Goal: Information Seeking & Learning: Find specific fact

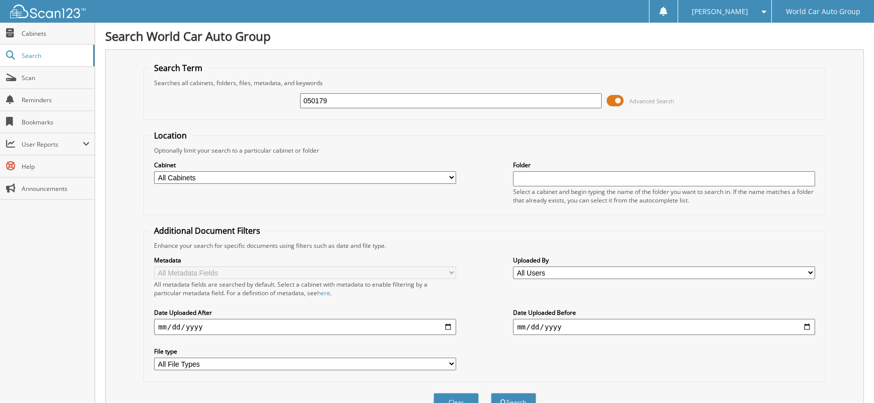
type input "050179"
click at [491, 393] on button "Search" at bounding box center [513, 402] width 45 height 19
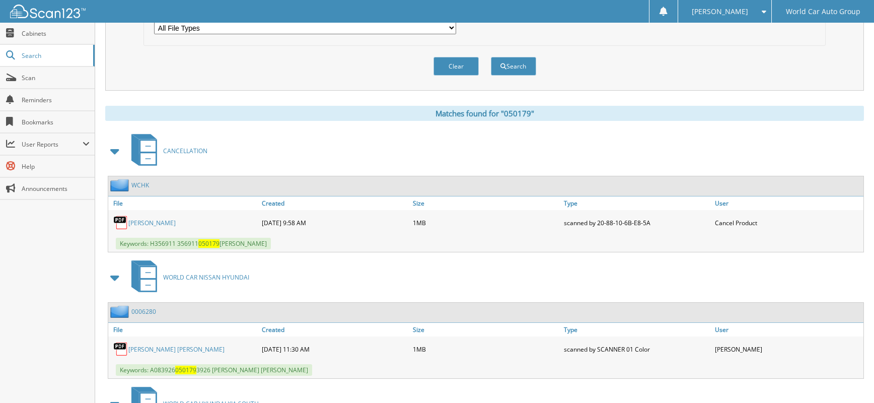
click at [156, 222] on link "MICHELLE MACHADO" at bounding box center [151, 223] width 47 height 9
click at [768, 79] on div "Clear Search" at bounding box center [485, 66] width 682 height 41
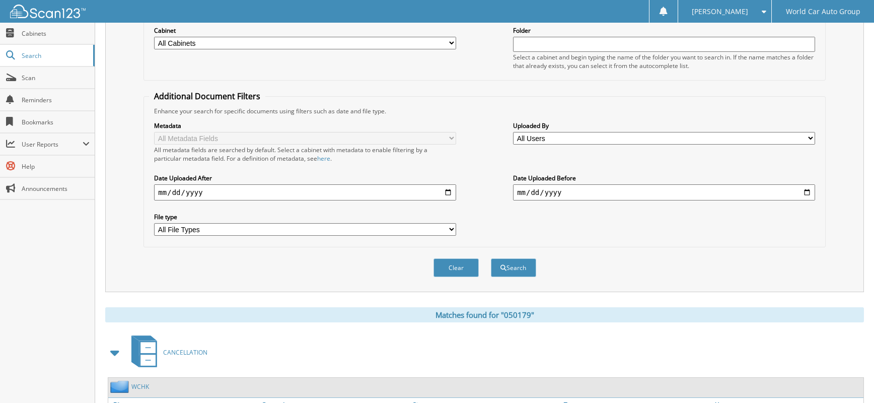
scroll to position [0, 0]
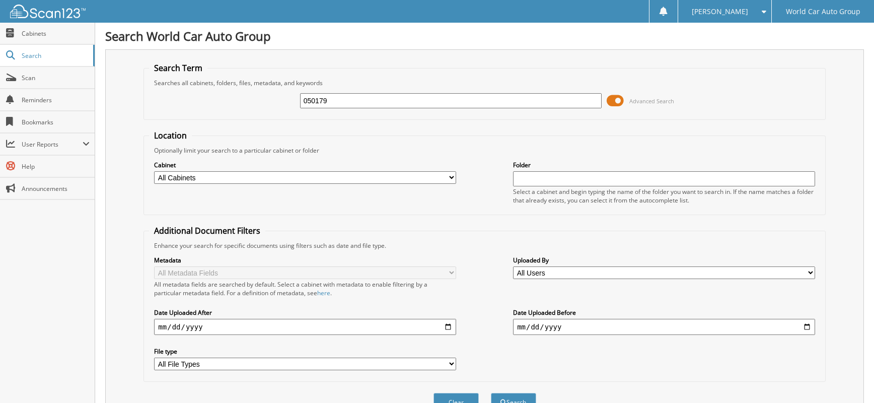
drag, startPoint x: 333, startPoint y: 102, endPoint x: 278, endPoint y: 99, distance: 55.5
click at [278, 99] on div "050179 Advanced Search" at bounding box center [484, 100] width 671 height 27
paste input "KH068698"
type input "068698"
click at [491, 393] on button "Search" at bounding box center [513, 402] width 45 height 19
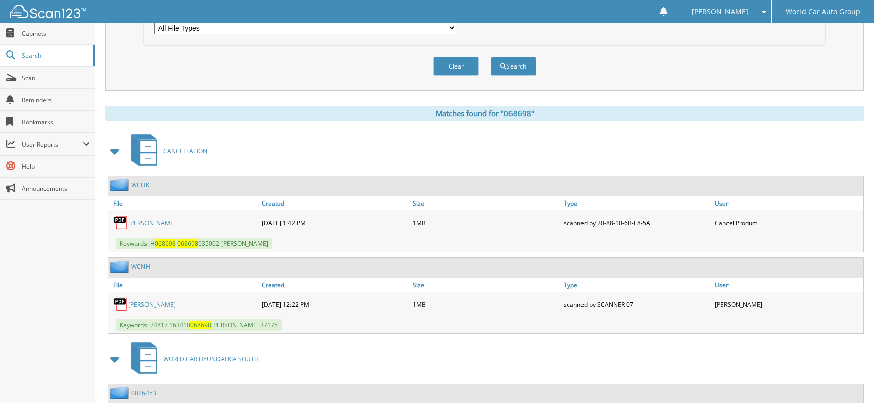
scroll to position [403, 0]
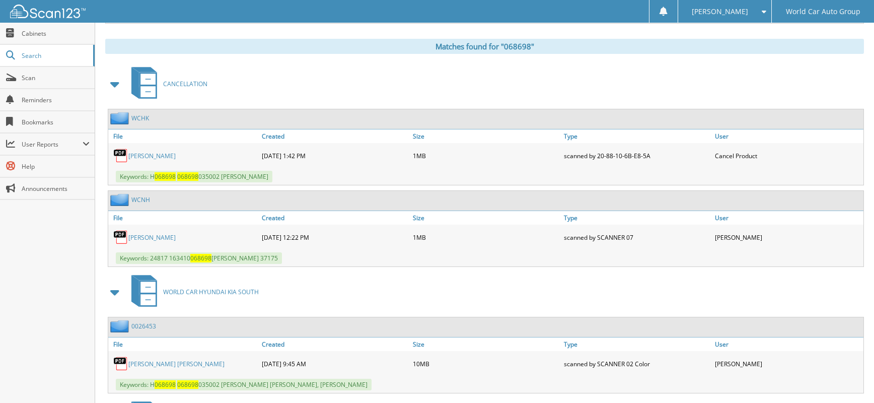
click at [151, 156] on link "[PERSON_NAME]" at bounding box center [151, 156] width 47 height 9
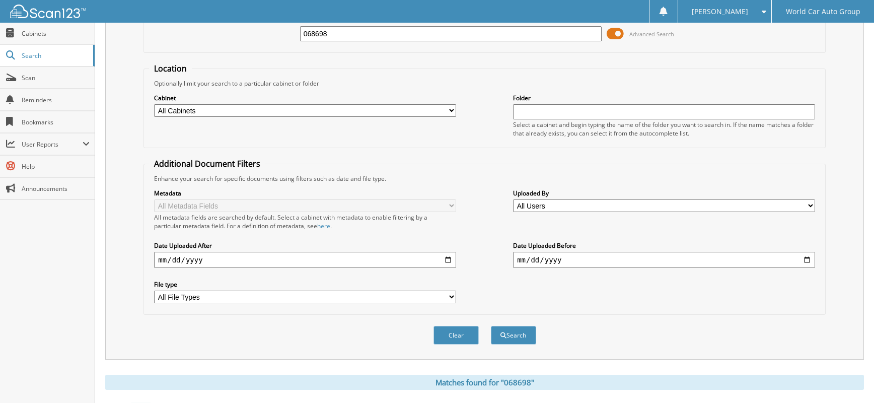
drag, startPoint x: 358, startPoint y: 33, endPoint x: 246, endPoint y: 35, distance: 111.3
click at [246, 35] on div "068698 Advanced Search" at bounding box center [484, 33] width 671 height 27
paste input "G7276043"
type input "276043"
click at [491, 326] on button "Search" at bounding box center [513, 335] width 45 height 19
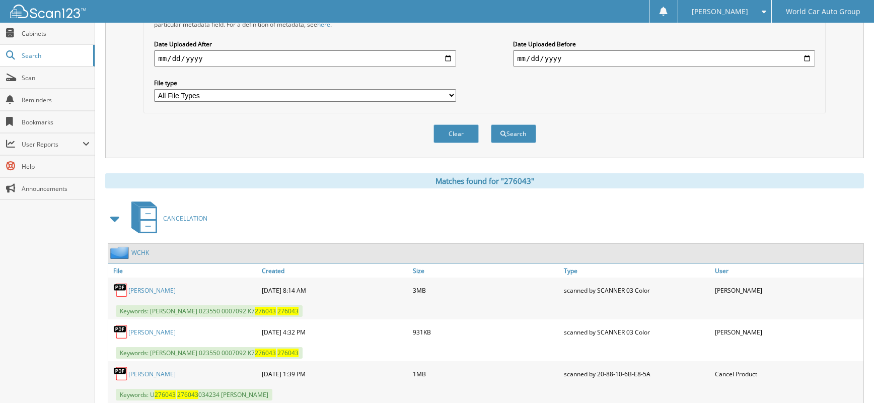
scroll to position [336, 0]
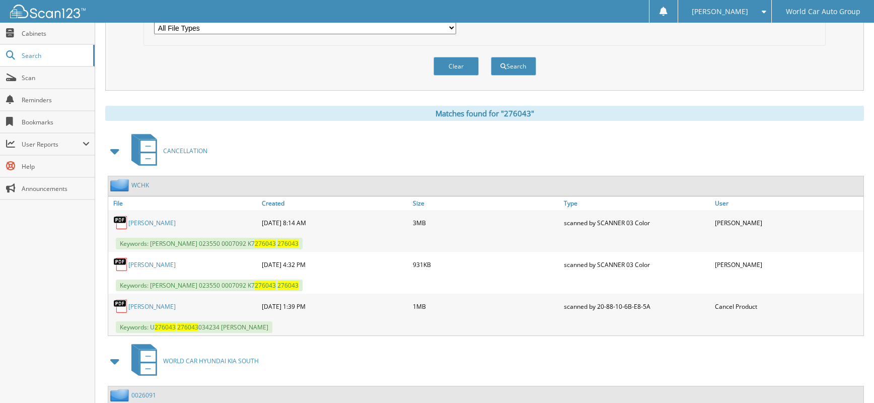
click at [163, 227] on link "MARK CARDOZA" at bounding box center [151, 223] width 47 height 9
click at [149, 263] on link "MARK CARDOZA" at bounding box center [151, 264] width 47 height 9
click at [150, 305] on link "VERONICA DACUS" at bounding box center [151, 306] width 47 height 9
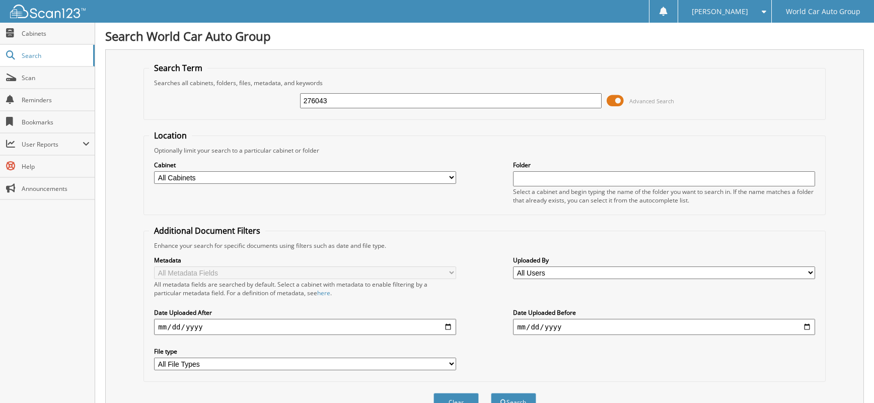
drag, startPoint x: 336, startPoint y: 97, endPoint x: 281, endPoint y: 99, distance: 55.4
click at [286, 99] on div "276043 Advanced Search" at bounding box center [484, 100] width 671 height 27
paste input "JZ108639"
type input "108639"
click at [491, 393] on button "Search" at bounding box center [513, 402] width 45 height 19
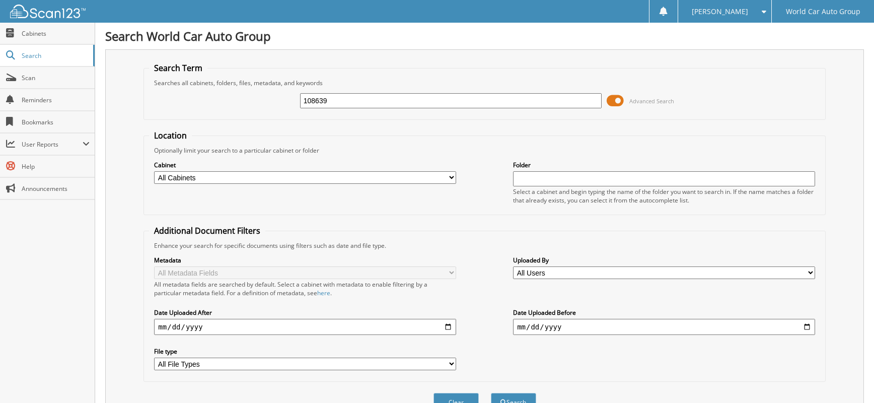
scroll to position [336, 0]
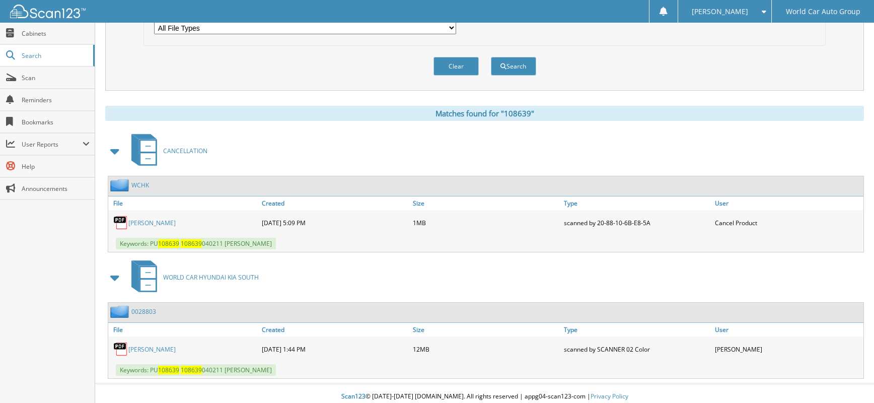
click at [176, 221] on link "GUSTAVO MOTA-REYNA" at bounding box center [151, 223] width 47 height 9
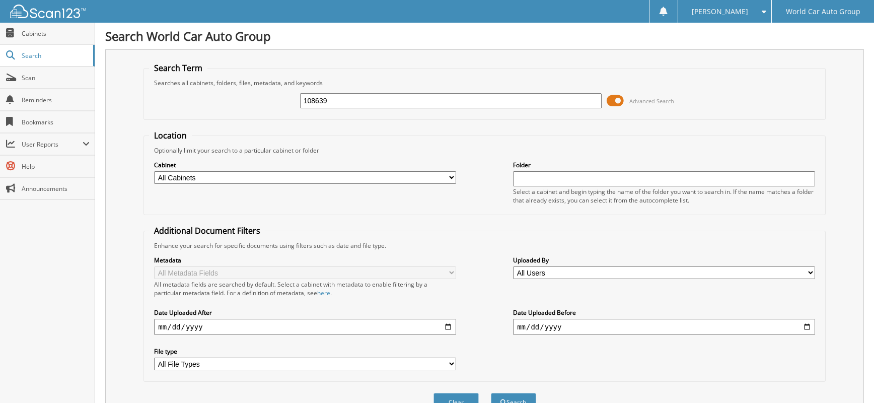
drag, startPoint x: 344, startPoint y: 102, endPoint x: 268, endPoint y: 102, distance: 75.1
click at [270, 102] on div "108639 Advanced Search" at bounding box center [484, 100] width 671 height 27
paste input "SU354673"
type input "354673"
click at [491, 393] on button "Search" at bounding box center [513, 402] width 45 height 19
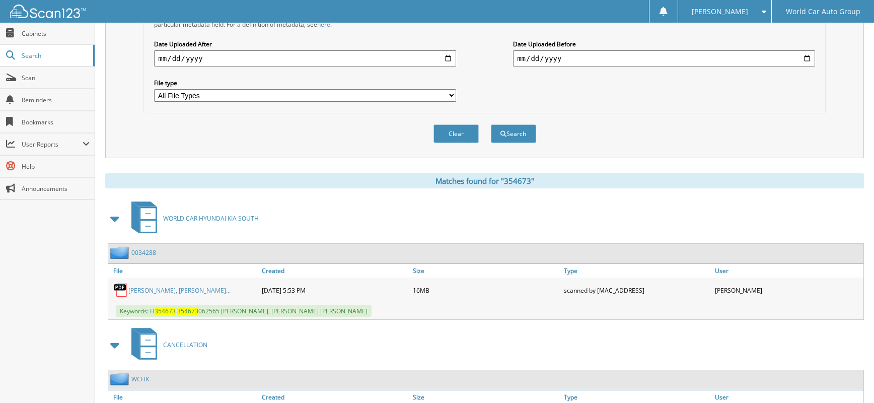
scroll to position [384, 0]
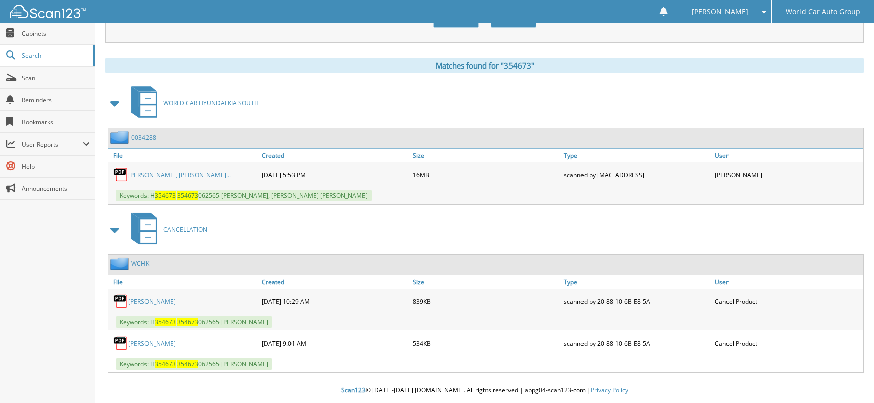
click at [165, 300] on link "JACKLYNN TOVAR" at bounding box center [151, 301] width 47 height 9
click at [159, 342] on link "JACKLYNN TOVAR" at bounding box center [151, 343] width 47 height 9
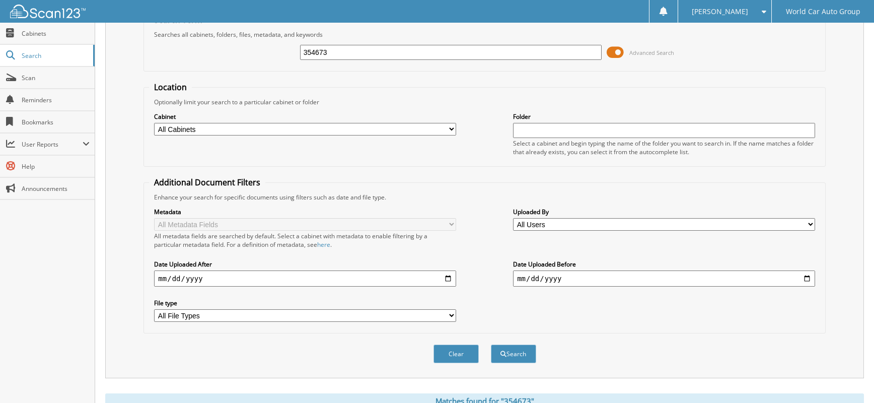
scroll to position [0, 0]
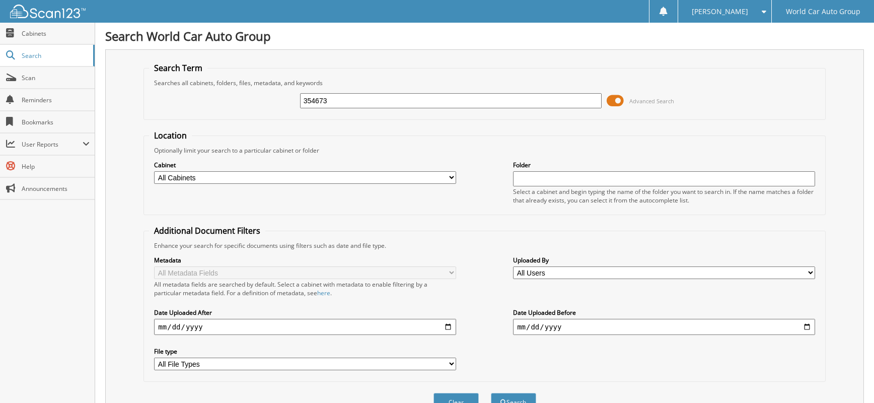
drag, startPoint x: 360, startPoint y: 100, endPoint x: 278, endPoint y: 100, distance: 82.1
click at [278, 100] on div "354673 Advanced Search" at bounding box center [484, 100] width 671 height 27
paste input "NU356911"
type input "356911"
click at [491, 393] on button "Search" at bounding box center [513, 402] width 45 height 19
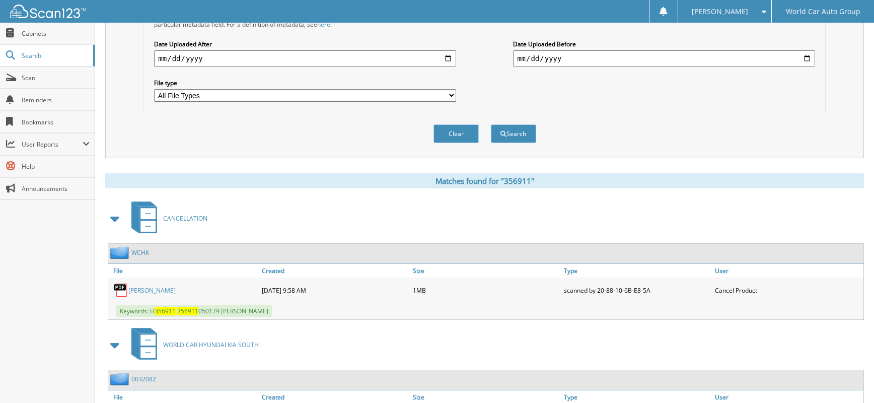
scroll to position [343, 0]
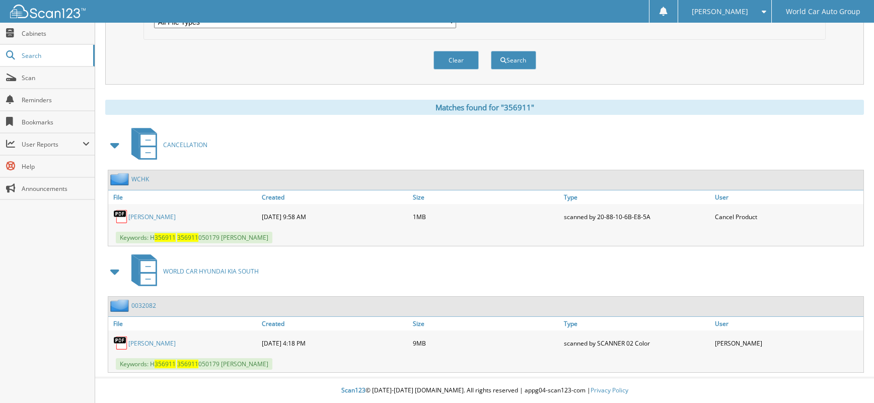
click at [167, 218] on link "MICHELLE MACHADO" at bounding box center [151, 217] width 47 height 9
click at [176, 339] on link "MICHELLE ASHLEY MACHADO" at bounding box center [151, 343] width 47 height 9
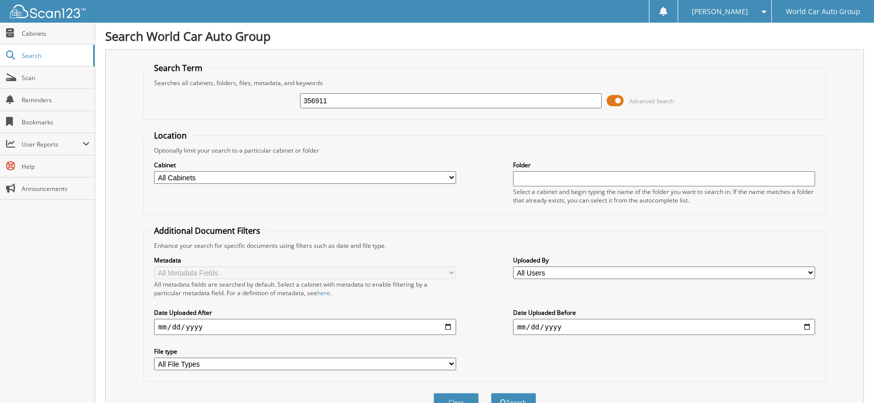
drag, startPoint x: 338, startPoint y: 102, endPoint x: 254, endPoint y: 97, distance: 84.2
click at [236, 103] on div "356911 Advanced Search" at bounding box center [484, 100] width 671 height 27
paste input "HU313402"
type input "313402"
click at [491, 393] on button "Search" at bounding box center [513, 402] width 45 height 19
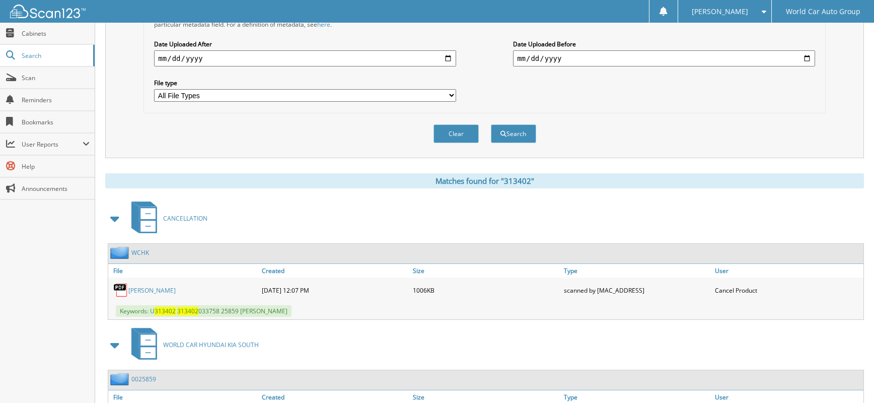
scroll to position [336, 0]
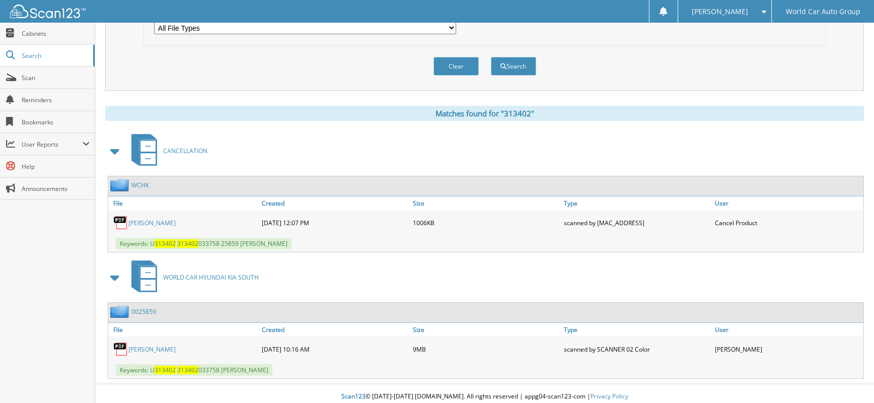
click at [159, 225] on link "[PERSON_NAME]" at bounding box center [151, 223] width 47 height 9
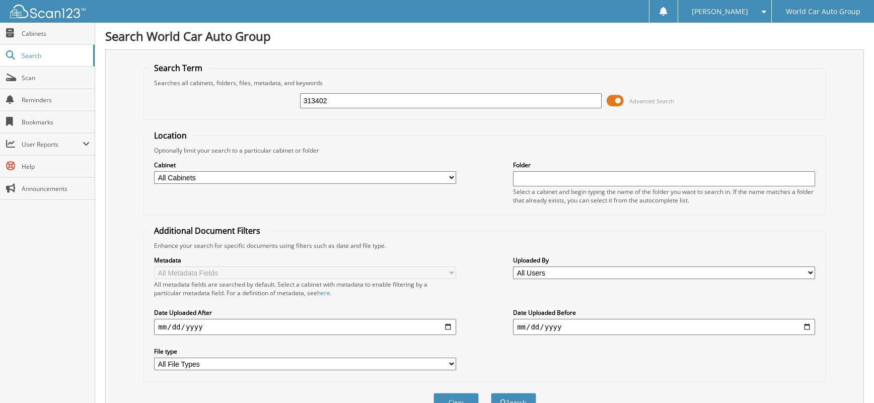
drag, startPoint x: 301, startPoint y: 108, endPoint x: 242, endPoint y: 107, distance: 58.9
click at [242, 107] on div "313402 Advanced Search" at bounding box center [484, 100] width 671 height 27
type input "047488"
click at [491, 393] on button "Search" at bounding box center [513, 402] width 45 height 19
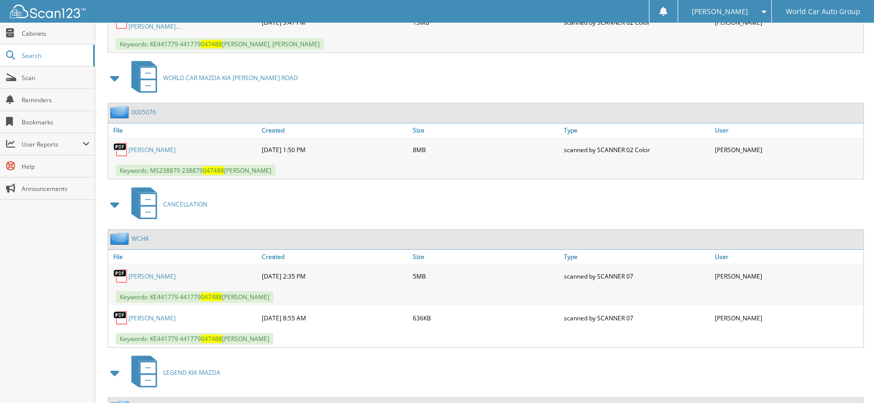
scroll to position [604, 0]
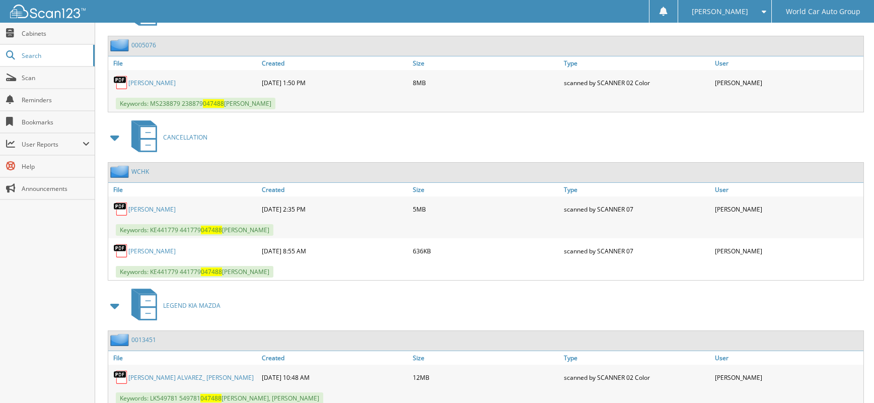
click at [176, 208] on link "VERONICA REYES DE GUERRERO" at bounding box center [151, 209] width 47 height 9
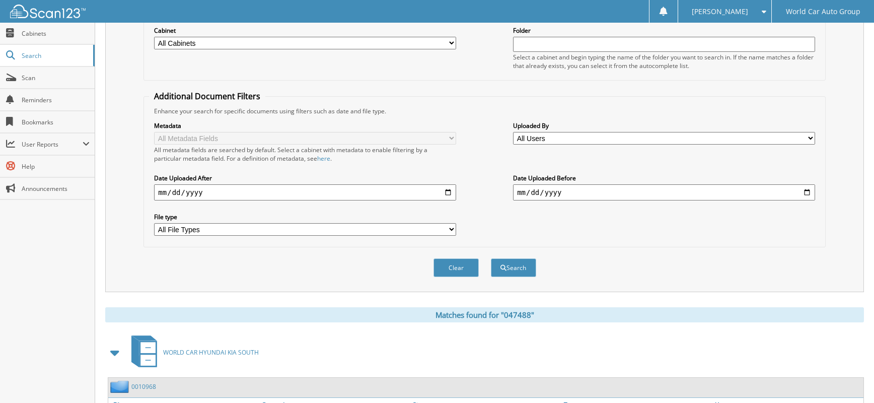
scroll to position [0, 0]
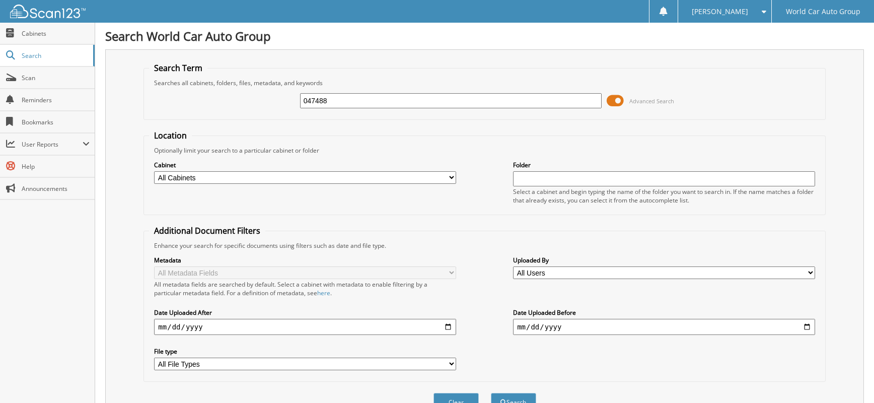
drag, startPoint x: 319, startPoint y: 104, endPoint x: 201, endPoint y: 104, distance: 117.9
click at [201, 104] on div "047488 Advanced Search" at bounding box center [484, 100] width 671 height 27
type input "047660"
click at [491, 393] on button "Search" at bounding box center [513, 402] width 45 height 19
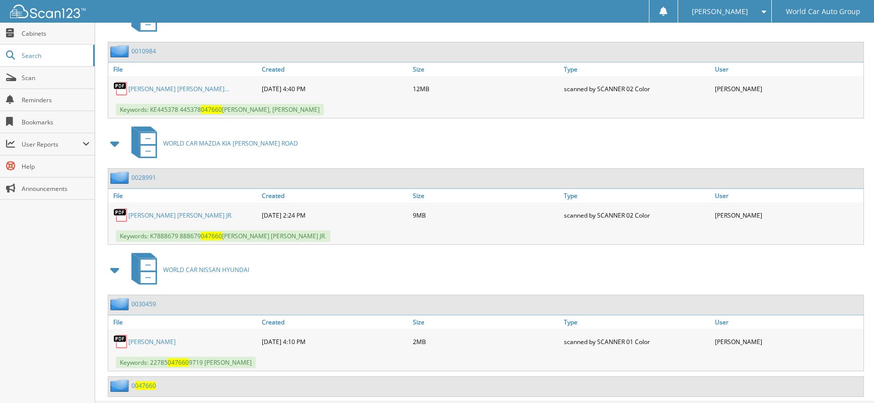
scroll to position [497, 0]
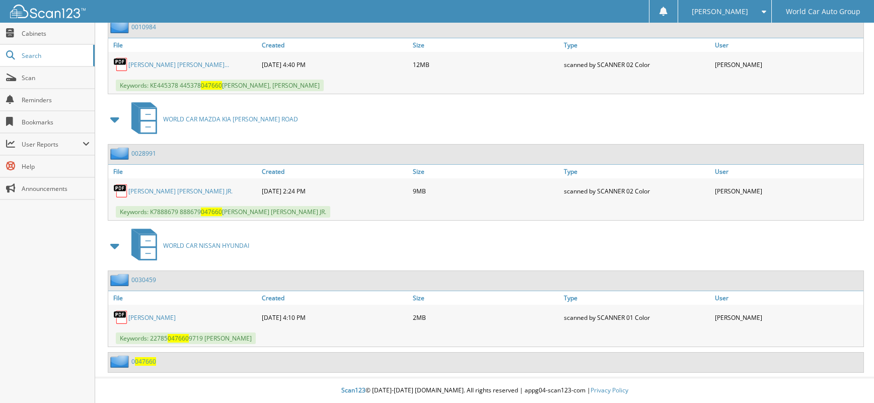
click at [207, 60] on link "[PERSON_NAME] [PERSON_NAME]..." at bounding box center [178, 64] width 101 height 9
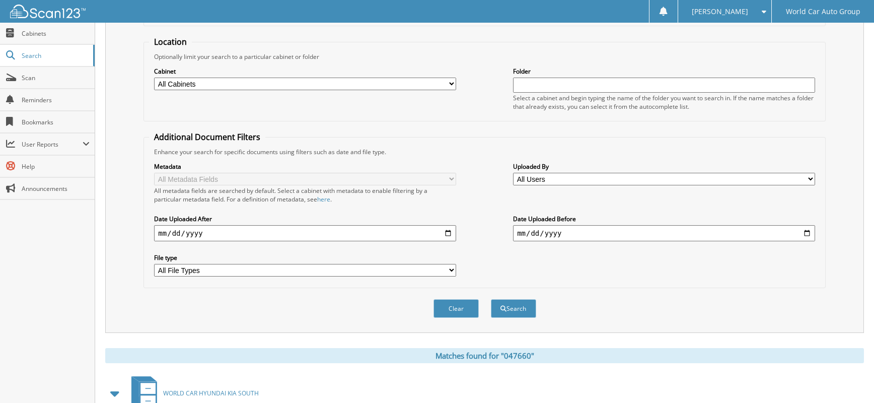
scroll to position [0, 0]
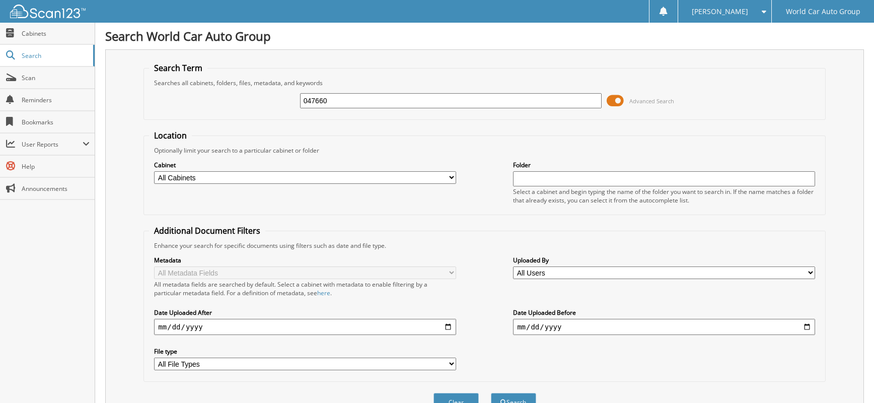
drag, startPoint x: 368, startPoint y: 96, endPoint x: 200, endPoint y: 100, distance: 167.3
click at [225, 97] on div "047660 Advanced Search" at bounding box center [484, 100] width 671 height 27
type input "048052"
click at [491, 393] on button "Search" at bounding box center [513, 402] width 45 height 19
drag, startPoint x: 308, startPoint y: 92, endPoint x: 246, endPoint y: 91, distance: 62.5
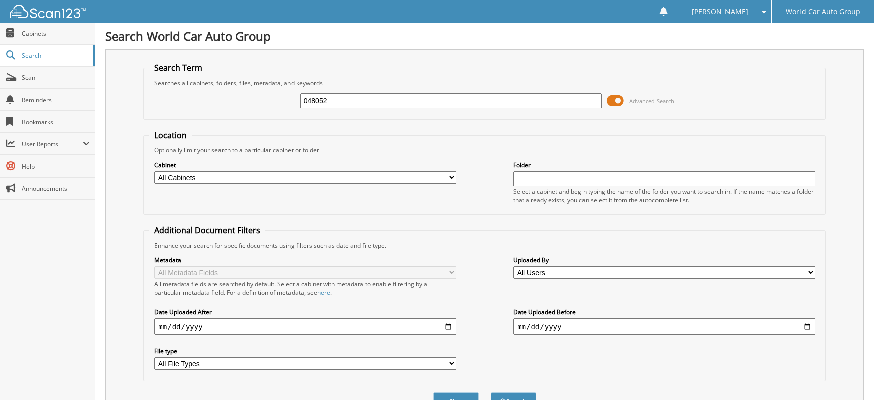
click at [246, 91] on div "048052 Advanced Search" at bounding box center [484, 100] width 671 height 27
type input "0"
type input "048808"
click at [491, 393] on button "Search" at bounding box center [513, 402] width 45 height 19
drag, startPoint x: 361, startPoint y: 103, endPoint x: 253, endPoint y: 104, distance: 107.8
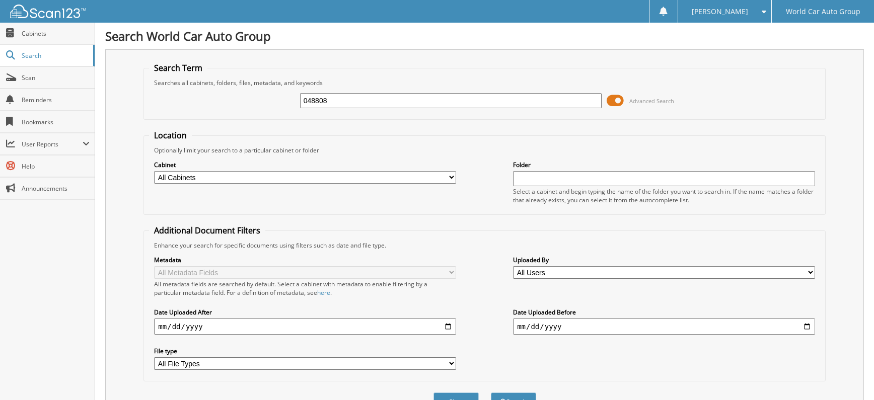
click at [253, 104] on div "048808 Advanced Search" at bounding box center [484, 100] width 671 height 27
click at [363, 100] on input "048808" at bounding box center [451, 100] width 302 height 15
type input "252085"
click at [491, 393] on button "Search" at bounding box center [513, 402] width 45 height 19
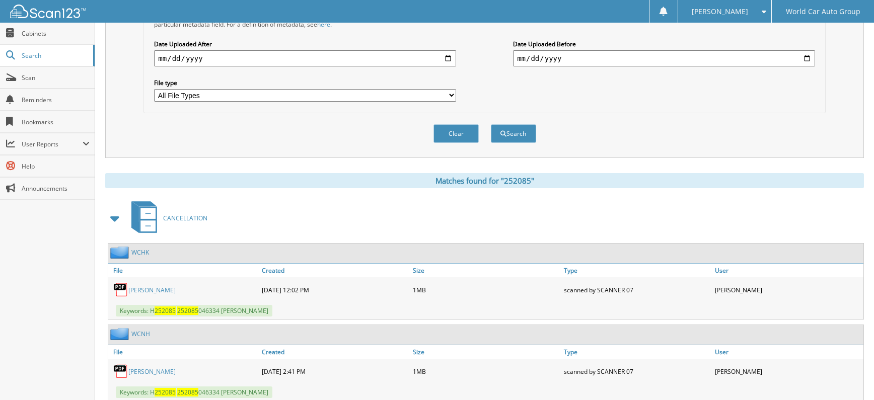
scroll to position [336, 0]
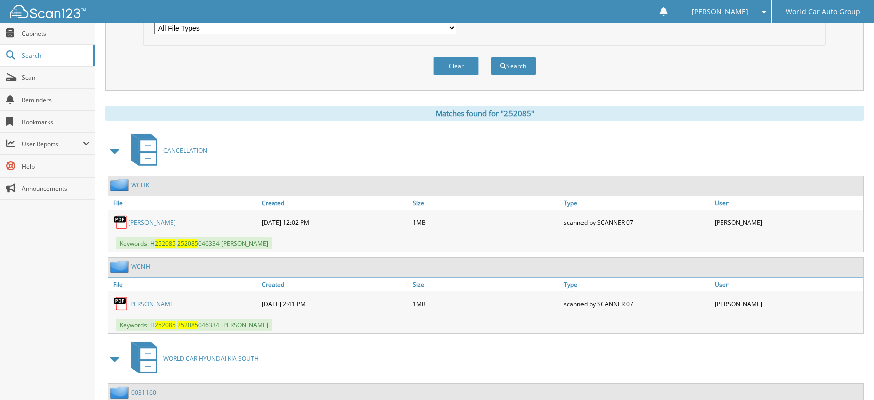
click at [161, 226] on link "[PERSON_NAME]" at bounding box center [151, 223] width 47 height 9
click at [146, 305] on link "ADELA GALVEZ" at bounding box center [151, 304] width 47 height 9
